Goal: Task Accomplishment & Management: Complete application form

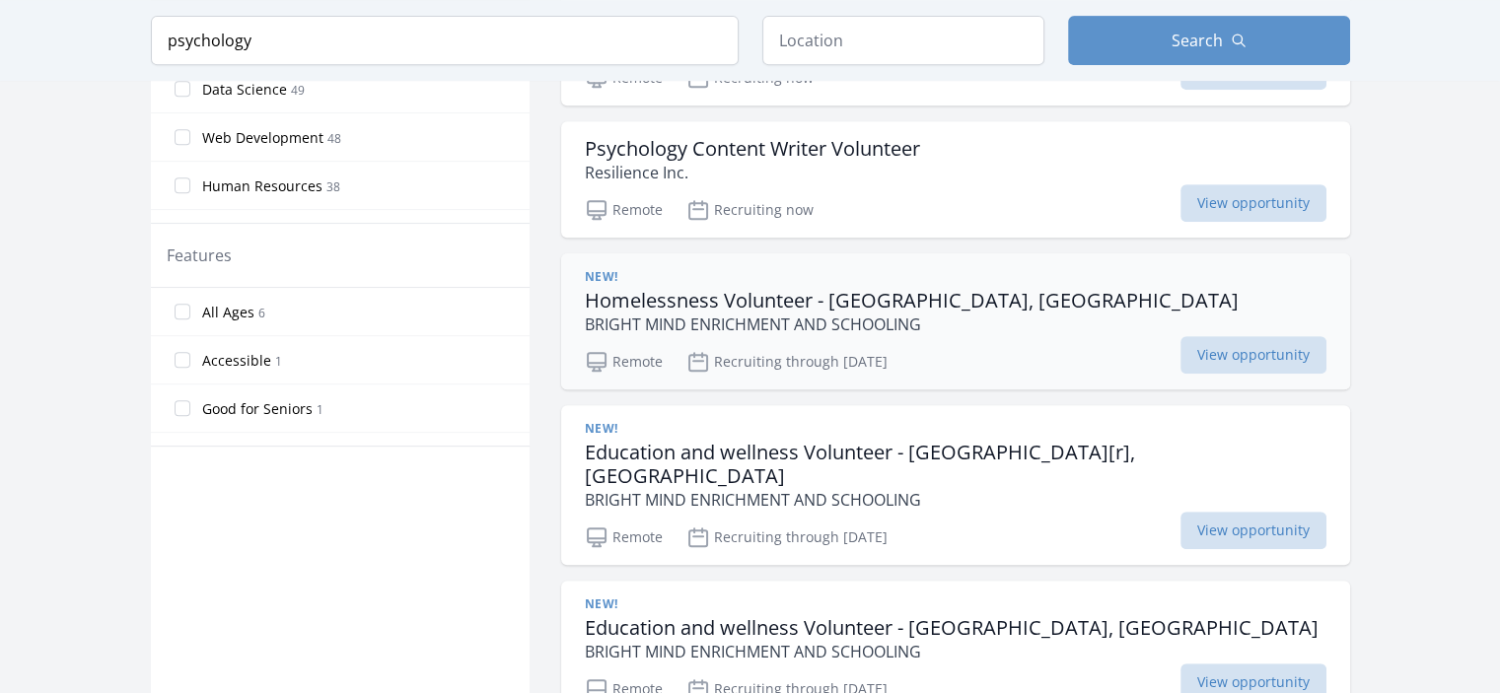
scroll to position [986, 0]
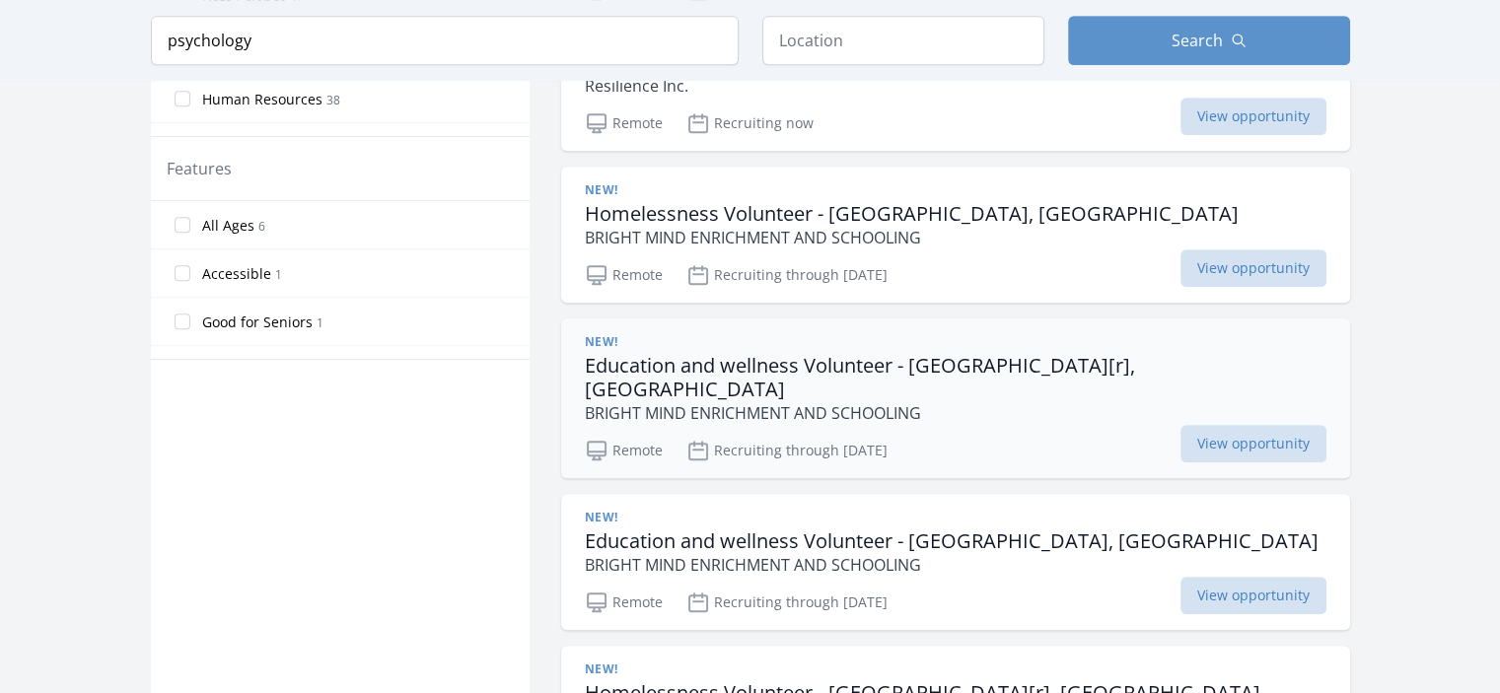
click at [800, 372] on h3 "Education and wellness Volunteer - Baton Rouge[r], LA" at bounding box center [955, 377] width 741 height 47
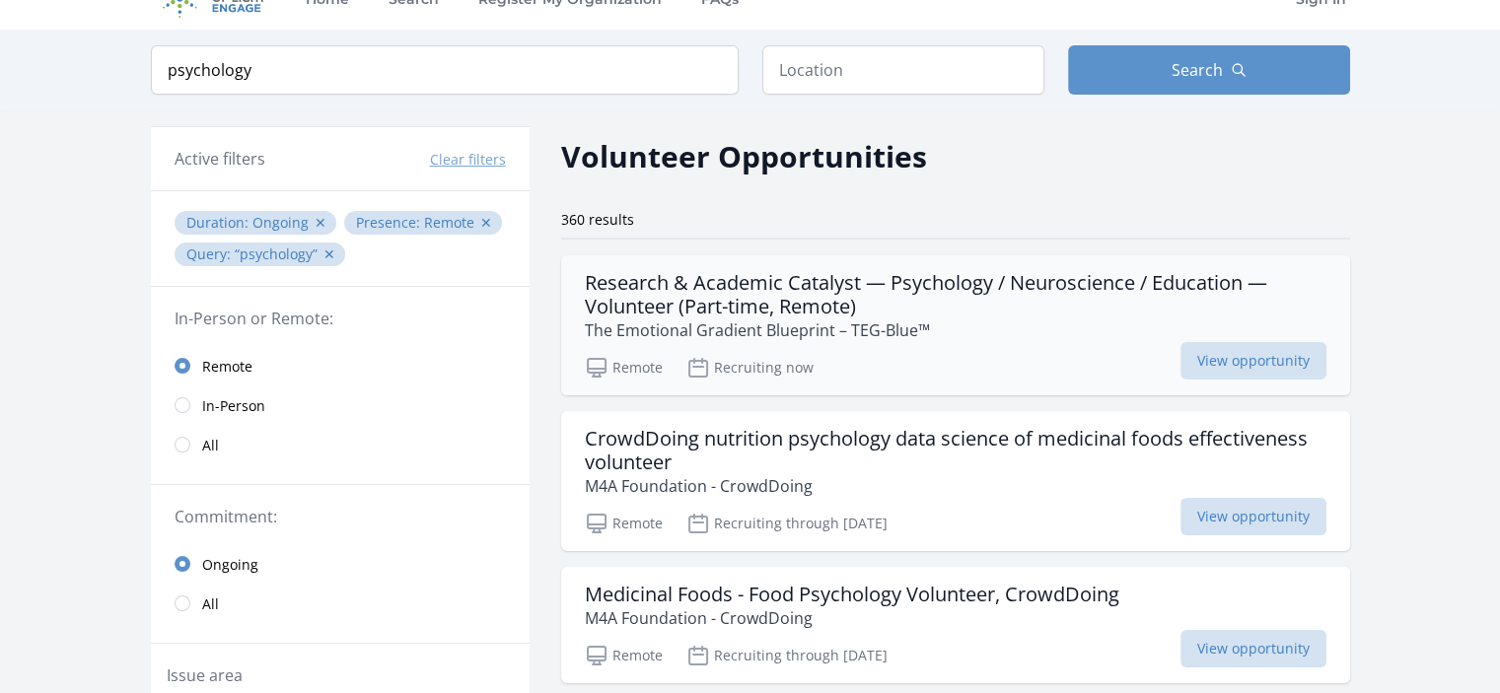
scroll to position [0, 0]
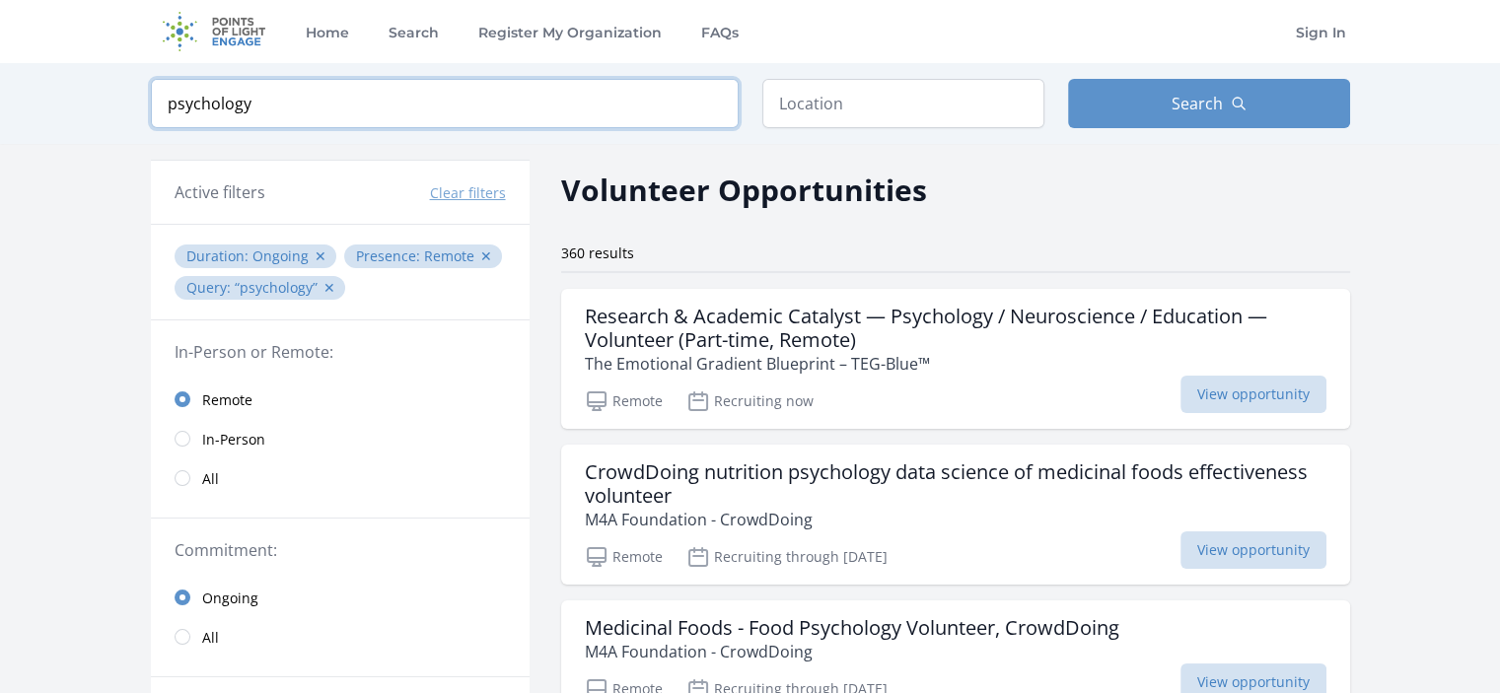
click at [271, 95] on input "psychology" at bounding box center [445, 103] width 588 height 49
type input "psychologist"
click button "submit" at bounding box center [0, 0] width 0 height 0
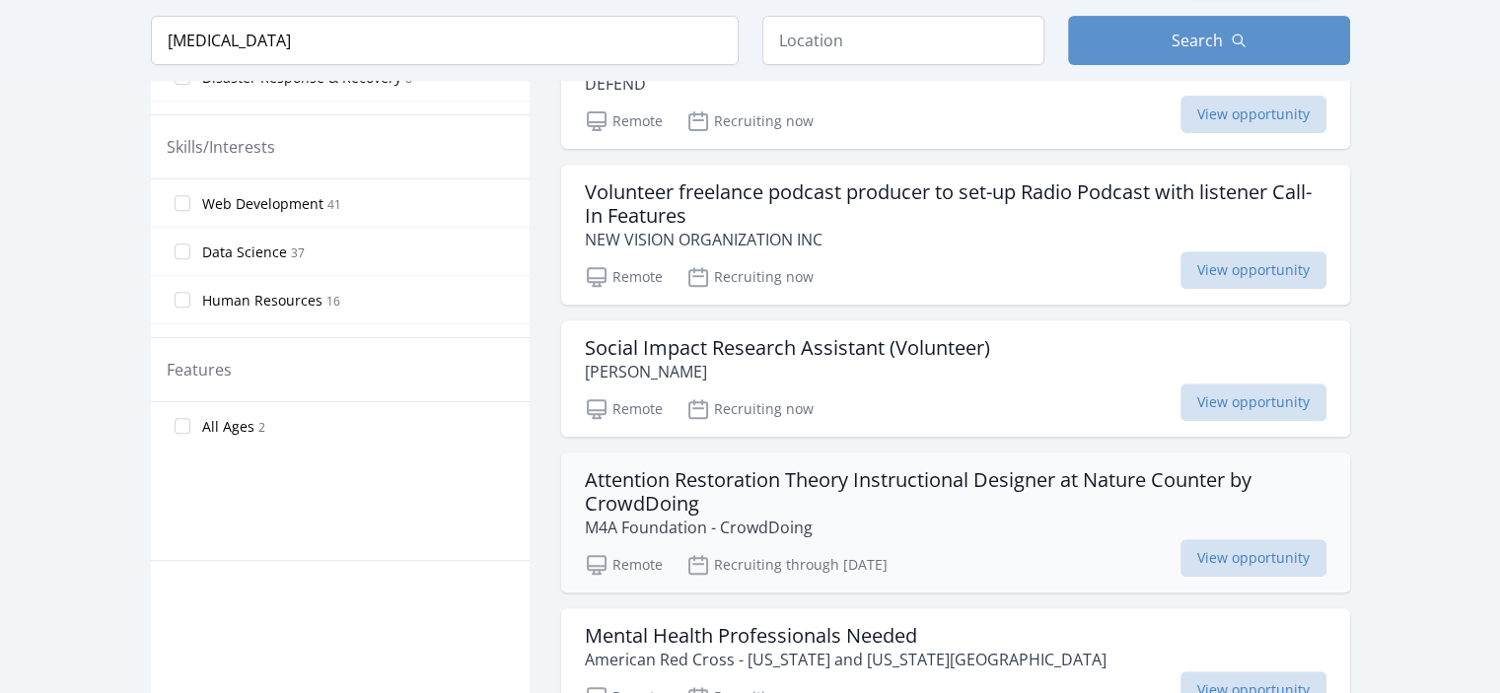
scroll to position [789, 0]
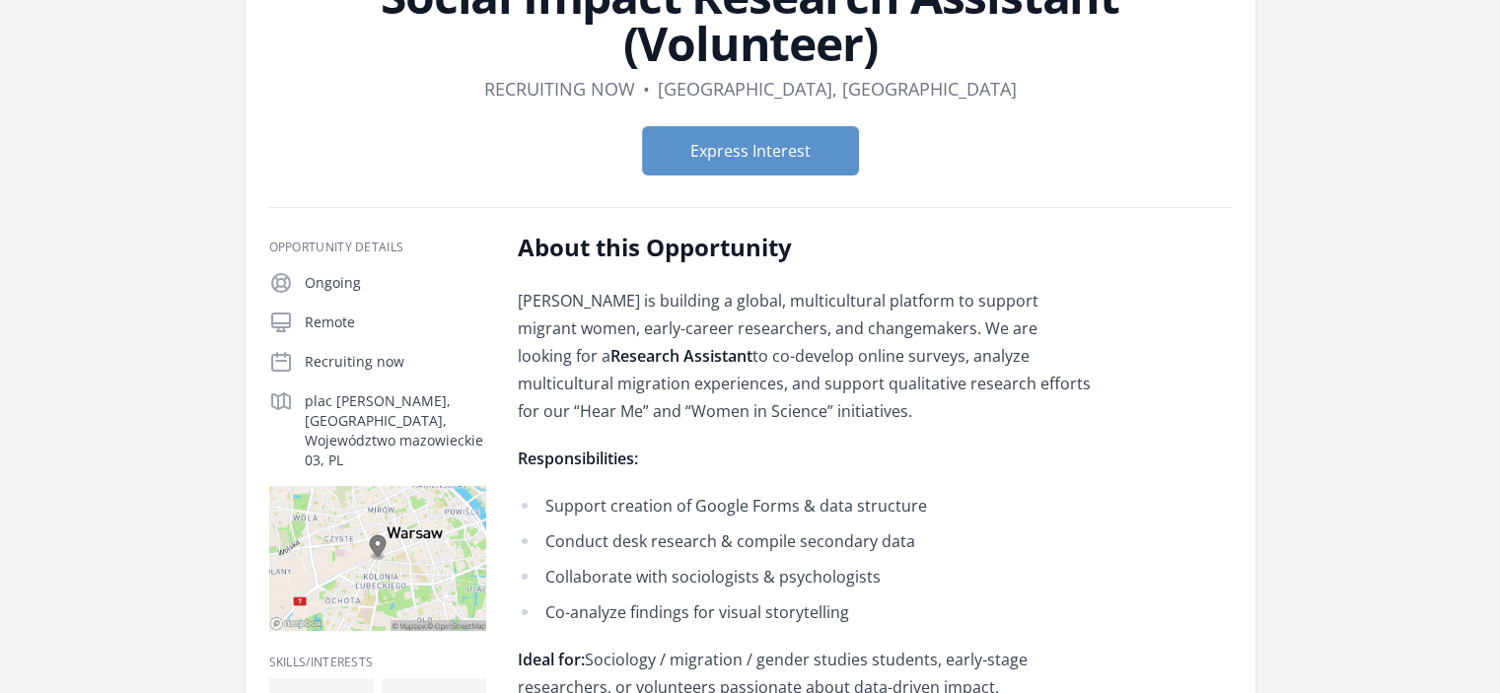
scroll to position [197, 0]
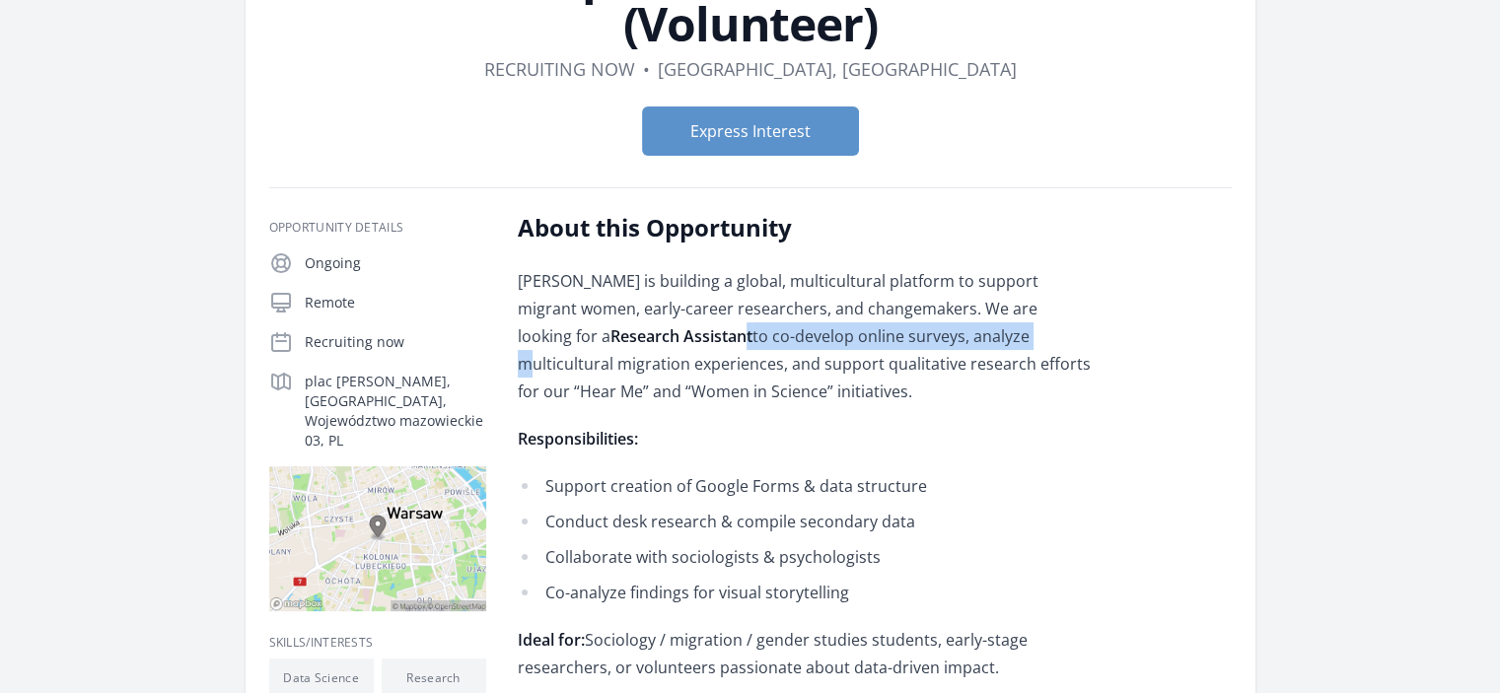
drag, startPoint x: 578, startPoint y: 330, endPoint x: 868, endPoint y: 332, distance: 289.9
click at [868, 332] on p "[PERSON_NAME] is building a global, multicultural platform to support migrant w…" at bounding box center [806, 336] width 577 height 138
click at [800, 370] on p "[PERSON_NAME] is building a global, multicultural platform to support migrant w…" at bounding box center [806, 336] width 577 height 138
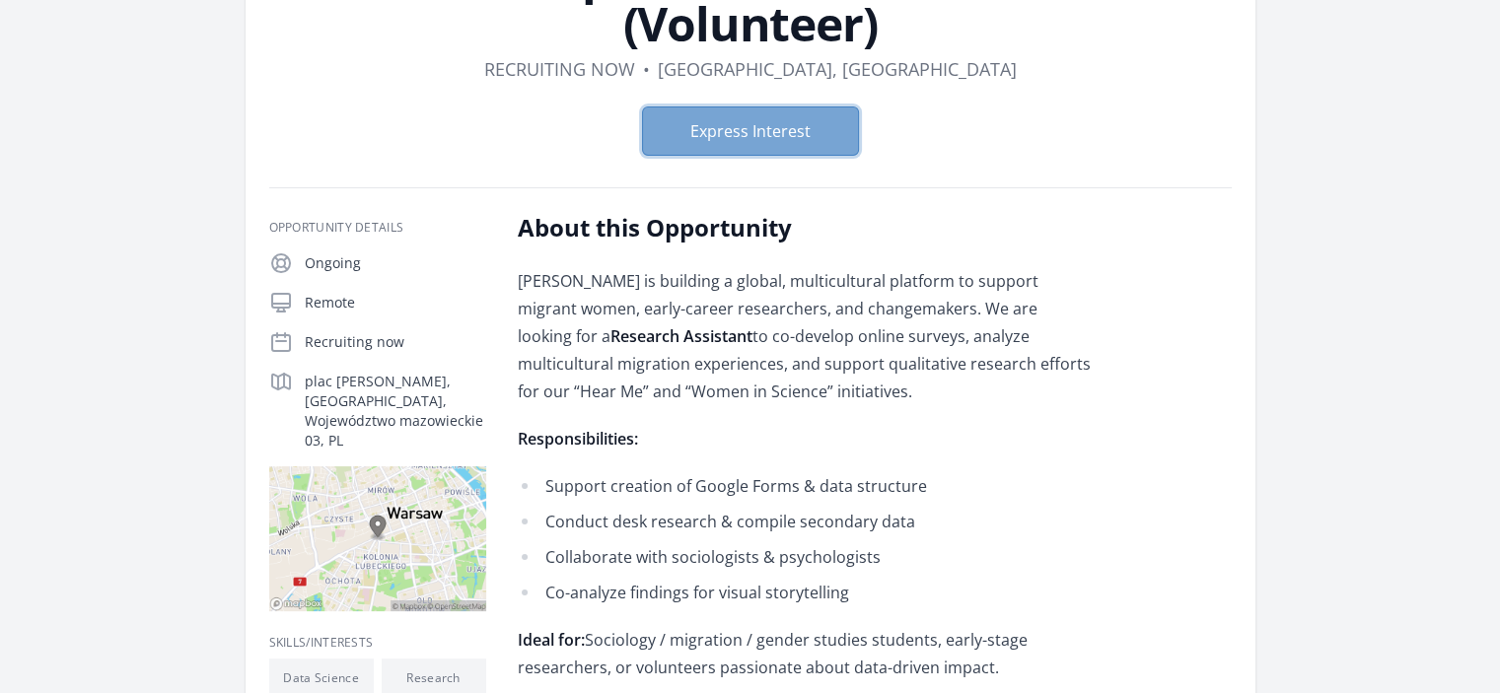
click at [799, 137] on button "Express Interest" at bounding box center [750, 130] width 217 height 49
